Goal: Task Accomplishment & Management: Manage account settings

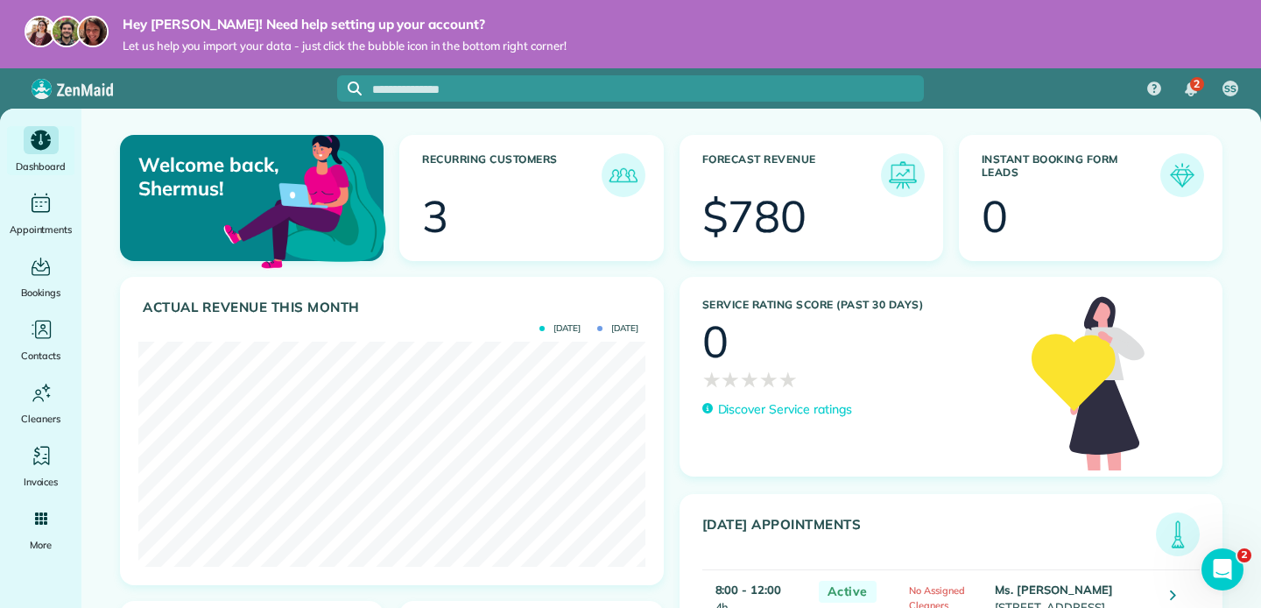
scroll to position [363, 0]
click at [1215, 565] on icon "Open Intercom Messenger" at bounding box center [1220, 567] width 29 height 29
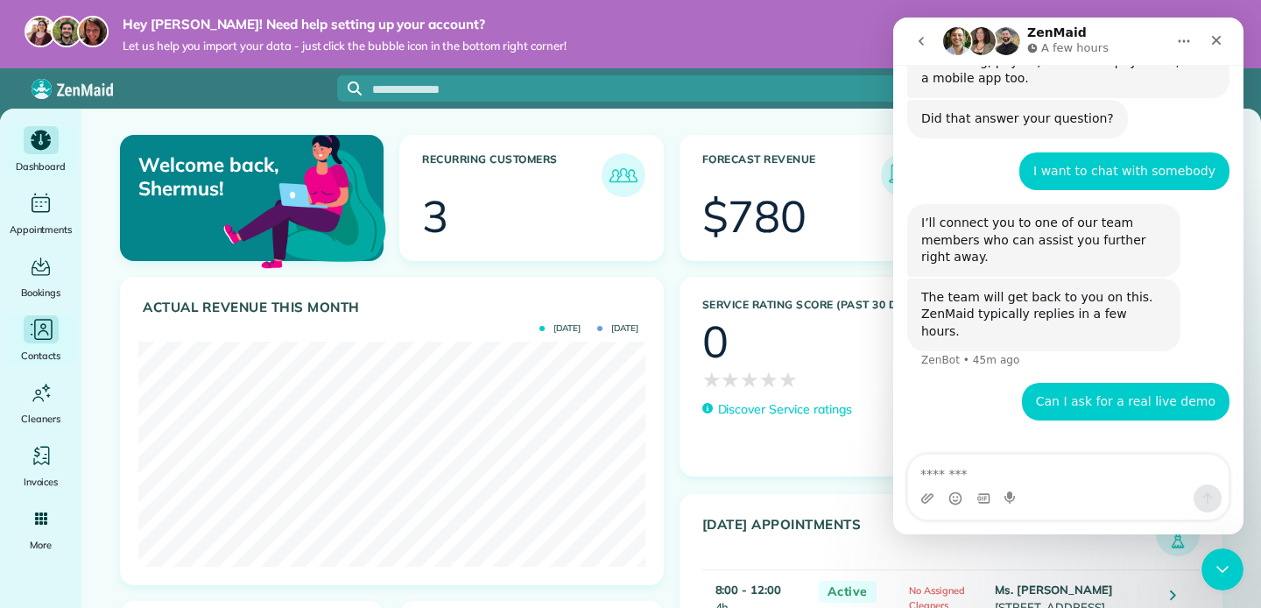
click at [46, 336] on icon "Main" at bounding box center [41, 330] width 26 height 26
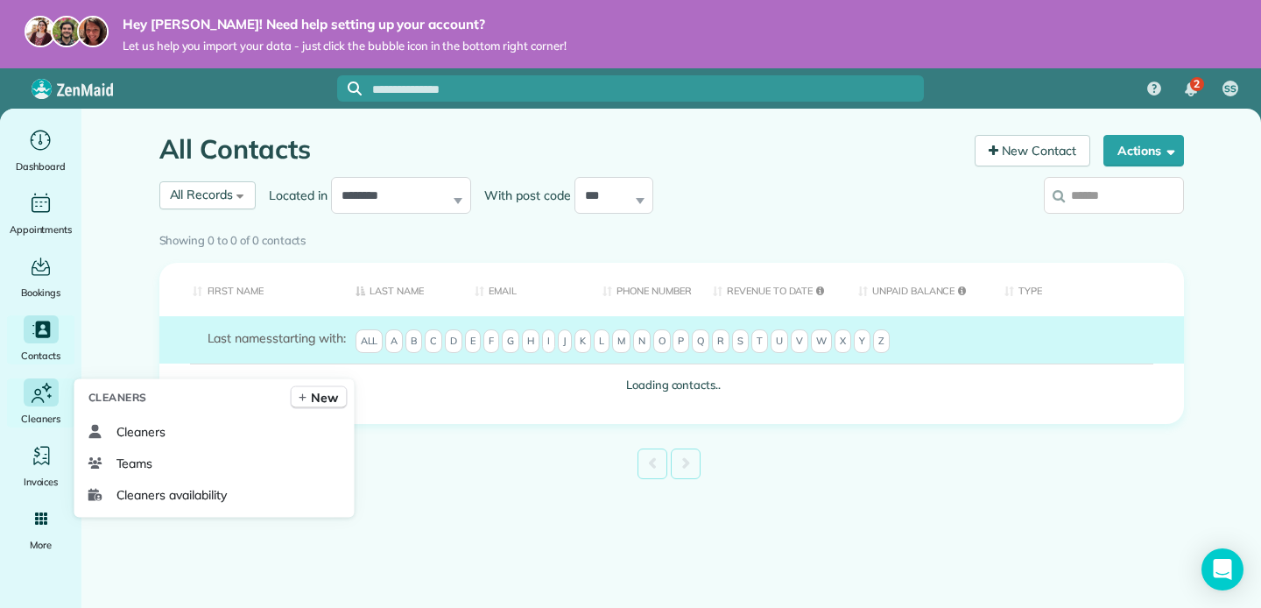
click at [48, 398] on icon "Main" at bounding box center [41, 392] width 26 height 27
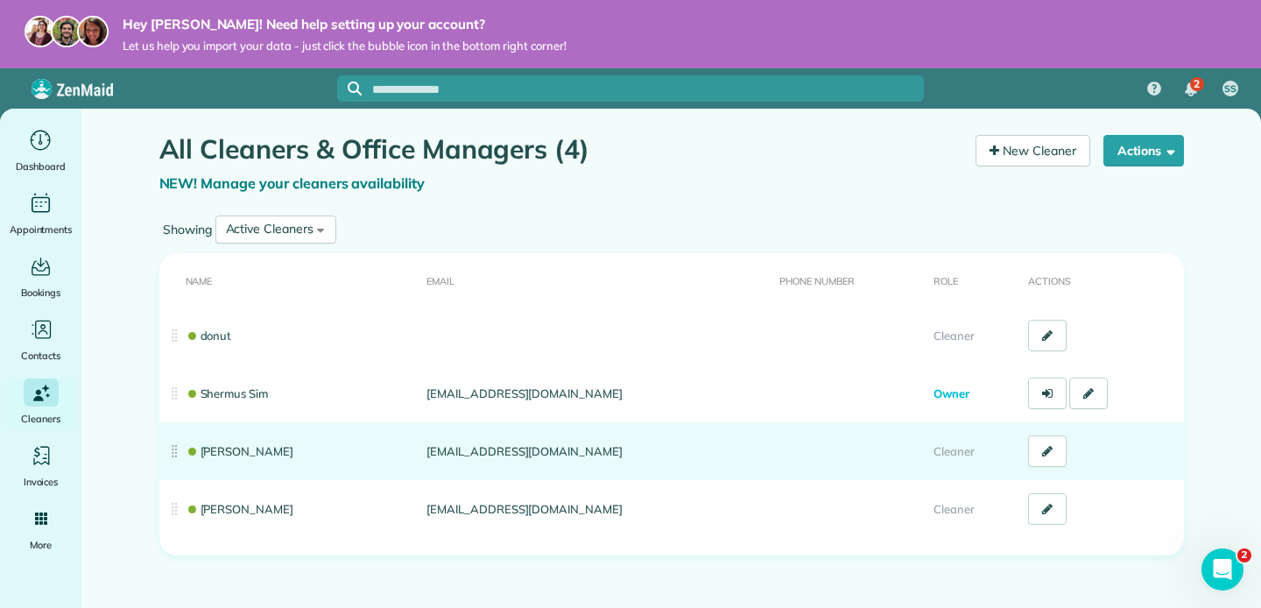
click at [395, 459] on td "Abby Chong" at bounding box center [289, 451] width 261 height 58
click at [243, 452] on link "Abby Chong" at bounding box center [240, 451] width 109 height 14
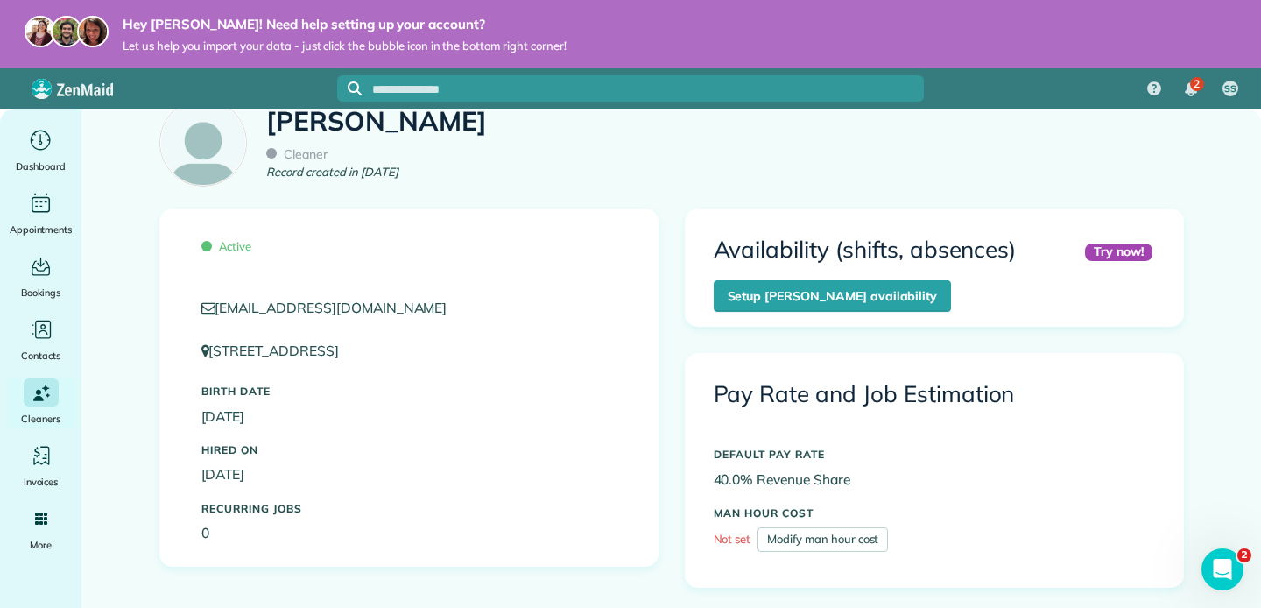
scroll to position [106, 0]
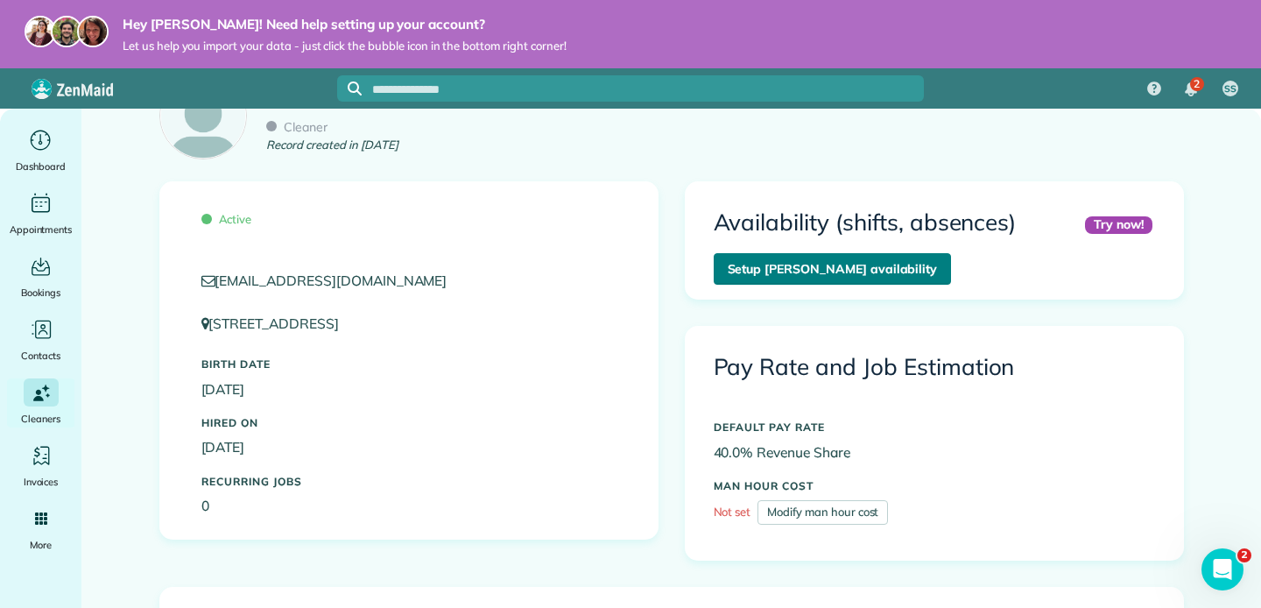
click at [766, 273] on link "Setup Abby Chong’s availability" at bounding box center [833, 269] width 238 height 32
